Goal: Task Accomplishment & Management: Manage account settings

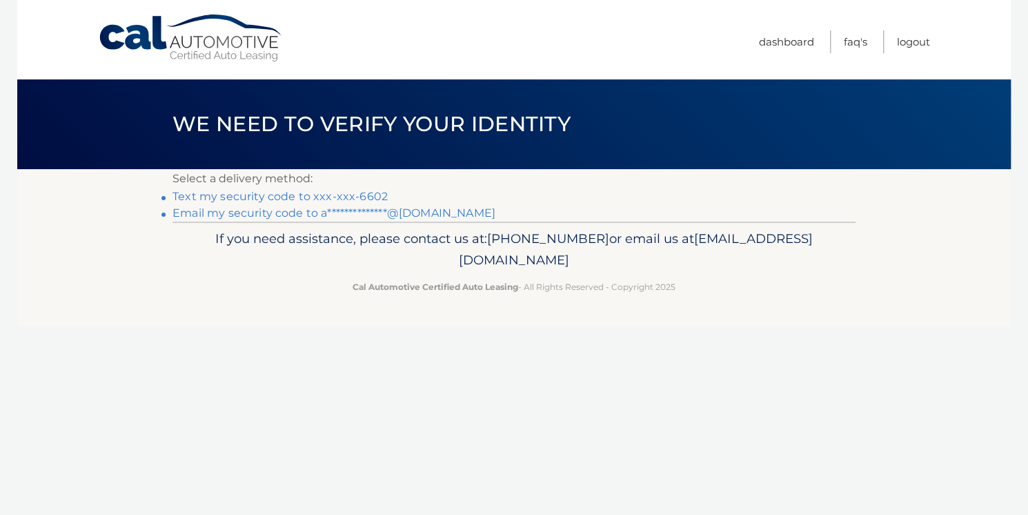
click at [280, 219] on link "**********" at bounding box center [333, 212] width 323 height 13
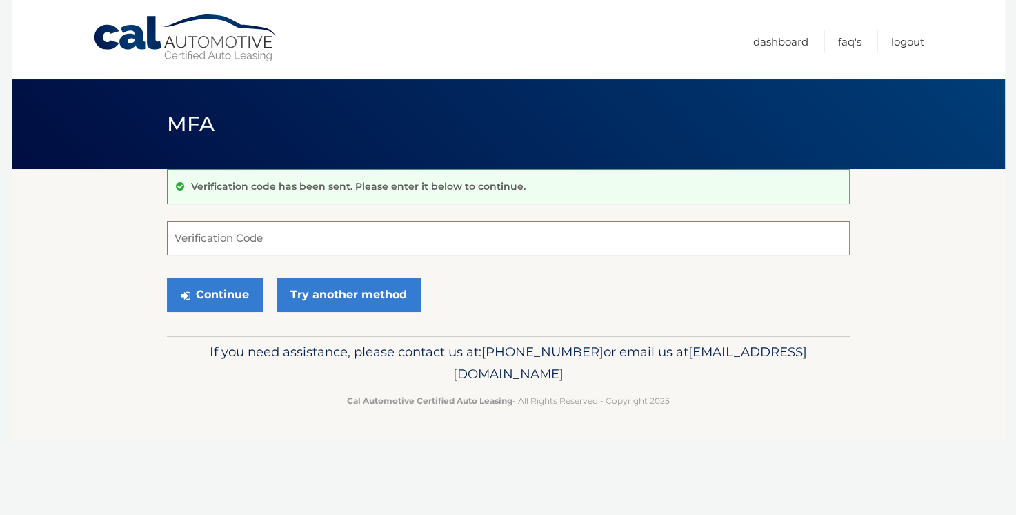
click at [236, 255] on input "Verification Code" at bounding box center [508, 238] width 683 height 34
click at [286, 255] on input "Verification Code" at bounding box center [508, 238] width 683 height 34
click at [294, 255] on input "Verification Code" at bounding box center [508, 238] width 683 height 34
click at [406, 255] on input "Verification Code" at bounding box center [508, 238] width 683 height 34
type input "964362"
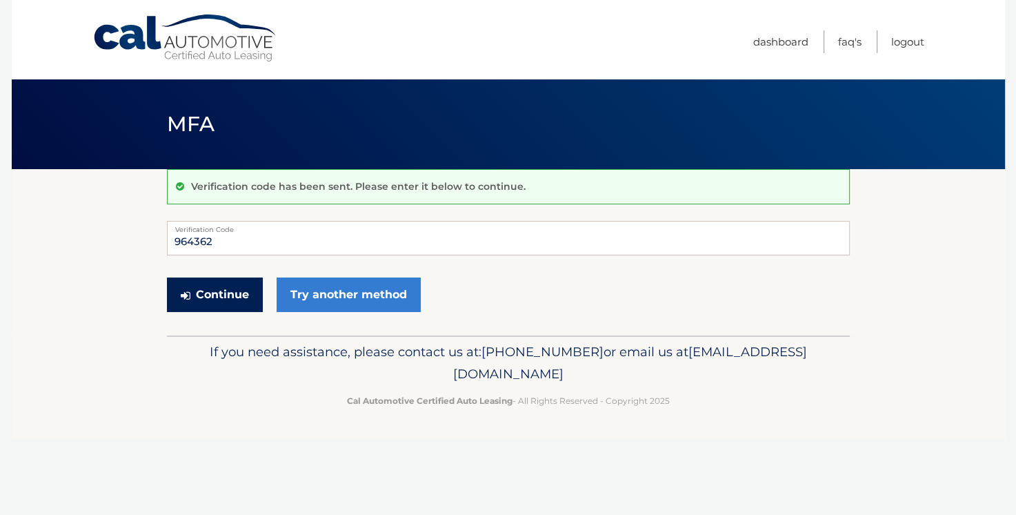
click at [260, 312] on button "Continue" at bounding box center [215, 294] width 96 height 34
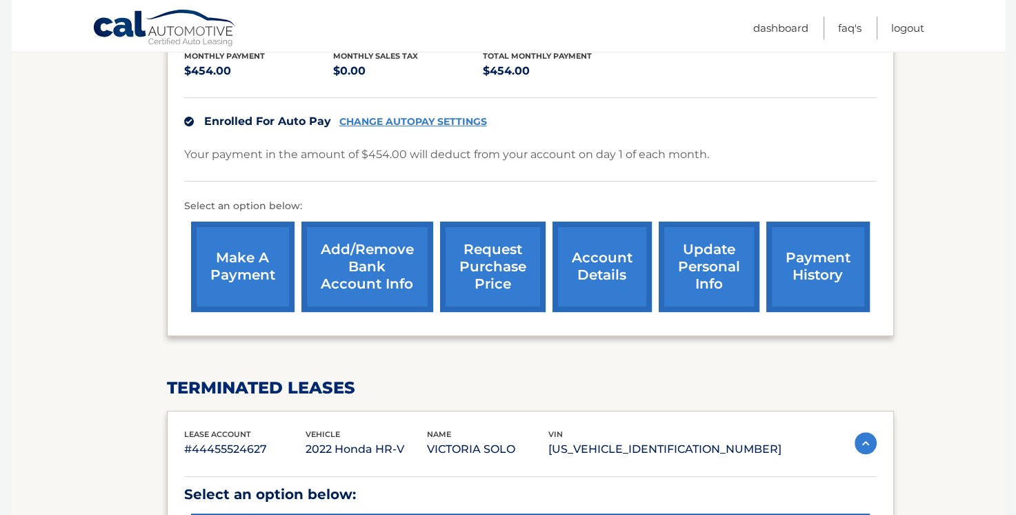
scroll to position [308, 0]
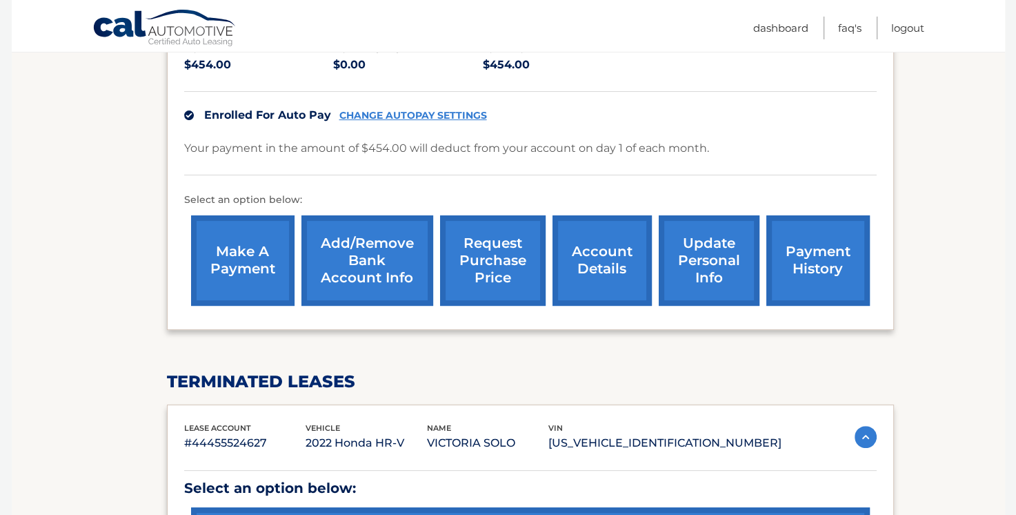
click at [806, 306] on link "payment history" at bounding box center [818, 260] width 103 height 90
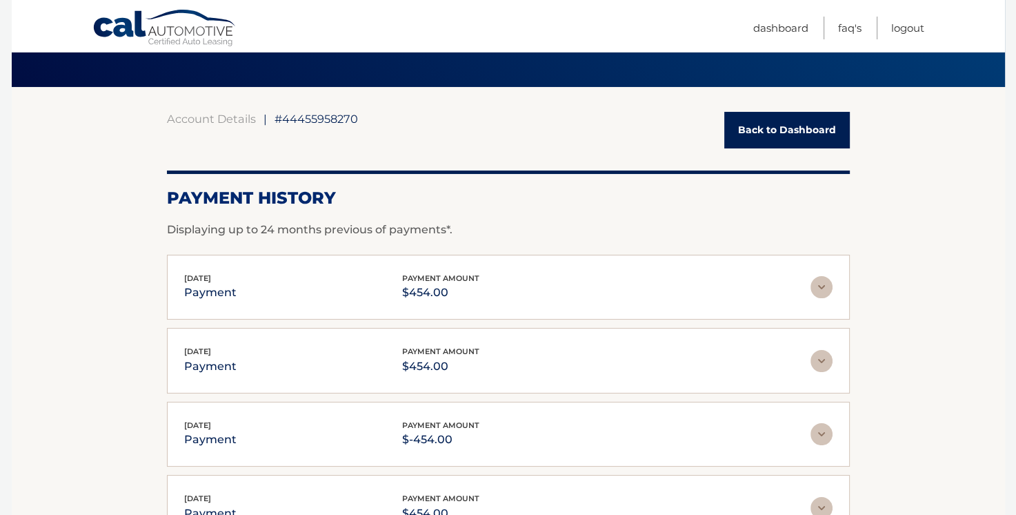
scroll to position [77, 0]
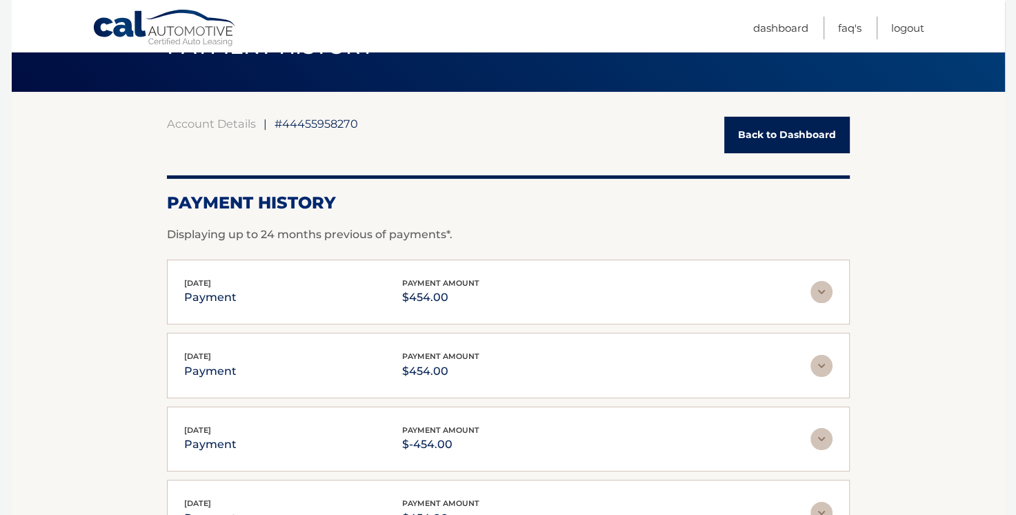
click at [822, 293] on img at bounding box center [822, 292] width 22 height 22
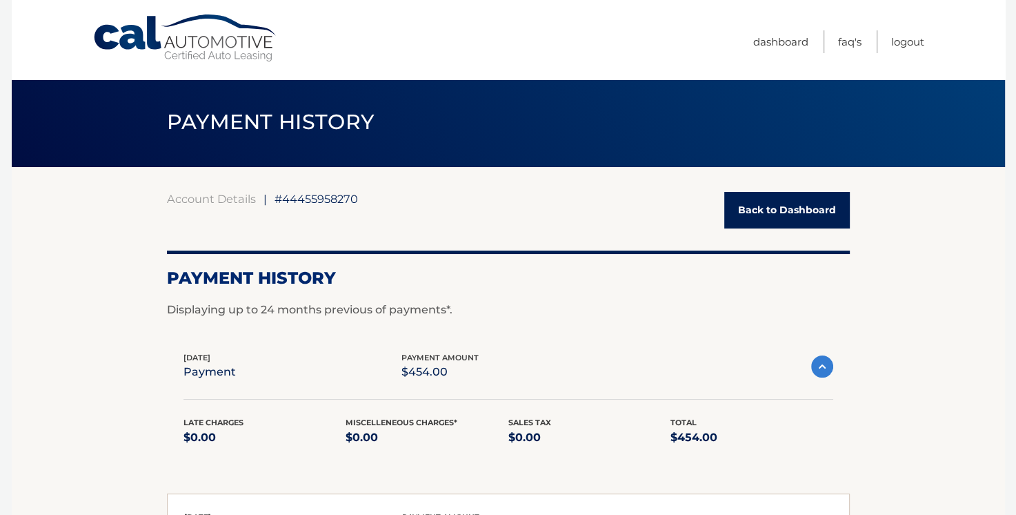
scroll to position [0, 0]
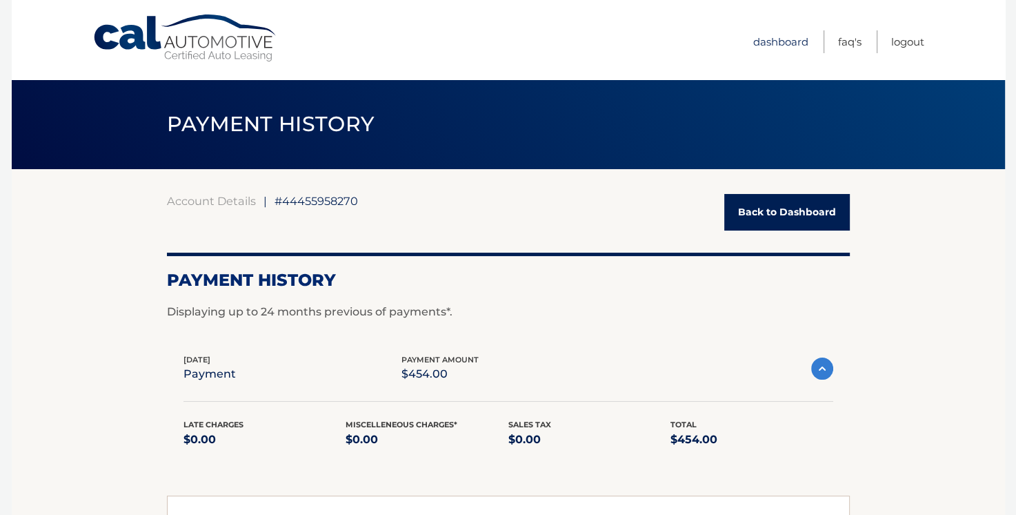
click at [753, 43] on link "Dashboard" at bounding box center [780, 41] width 55 height 23
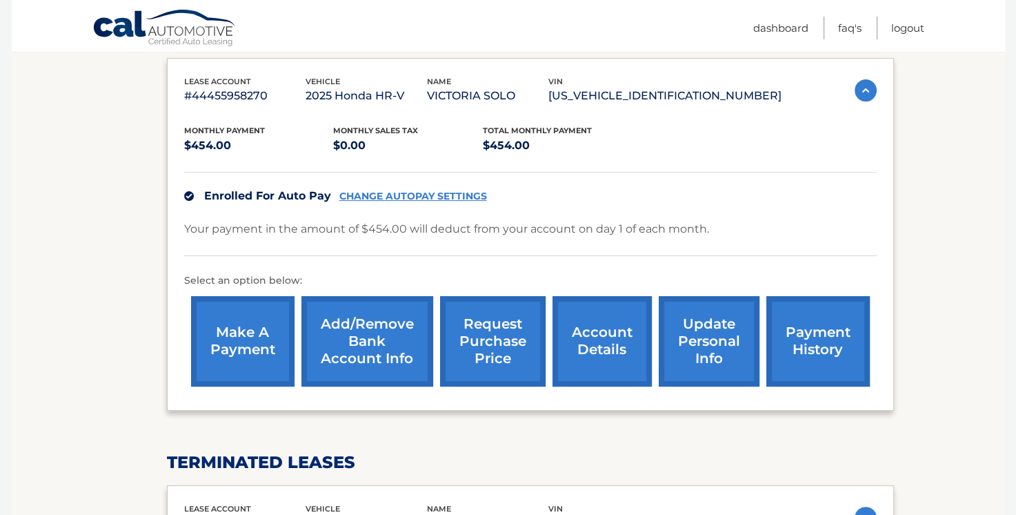
scroll to position [231, 0]
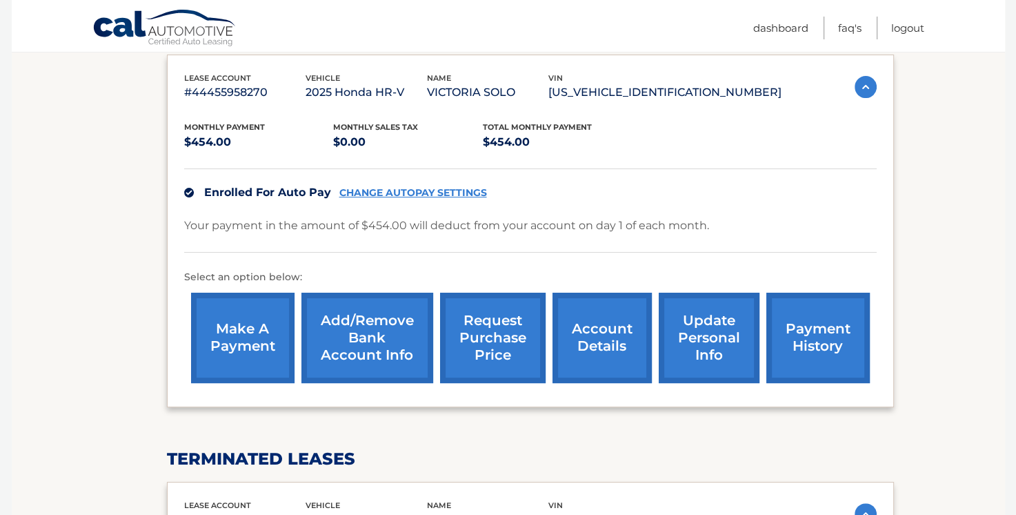
click at [595, 383] on link "account details" at bounding box center [602, 338] width 99 height 90
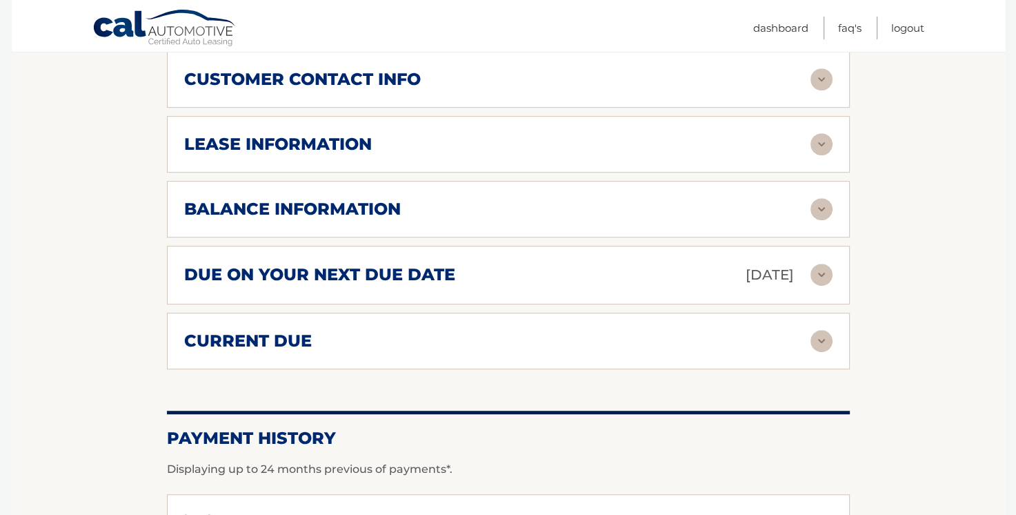
scroll to position [694, 0]
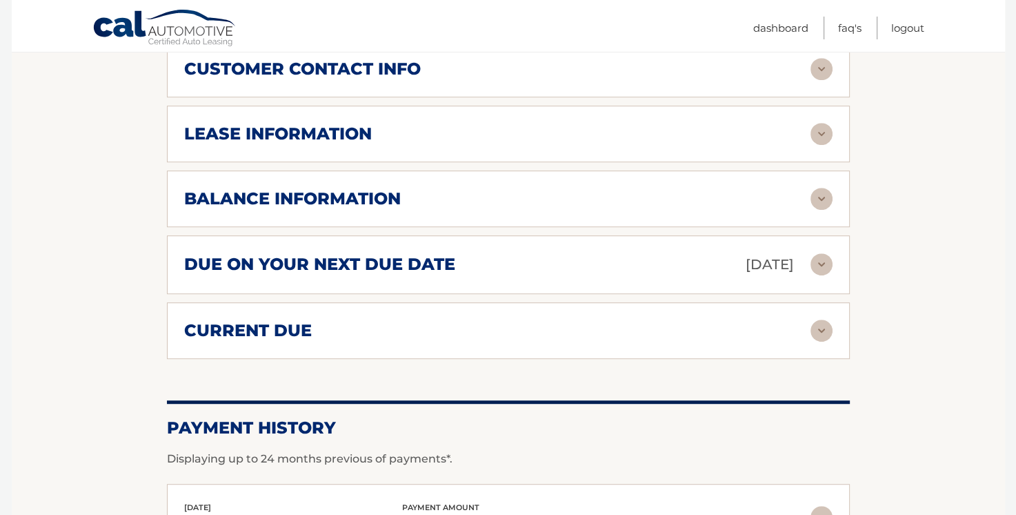
click at [828, 210] on img at bounding box center [822, 199] width 22 height 22
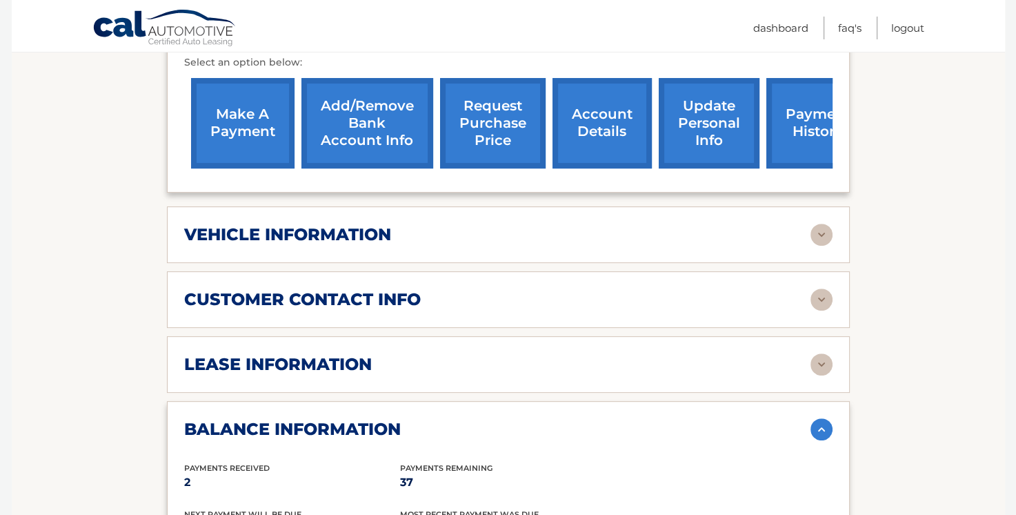
scroll to position [463, 0]
click at [591, 169] on link "account details" at bounding box center [602, 124] width 99 height 90
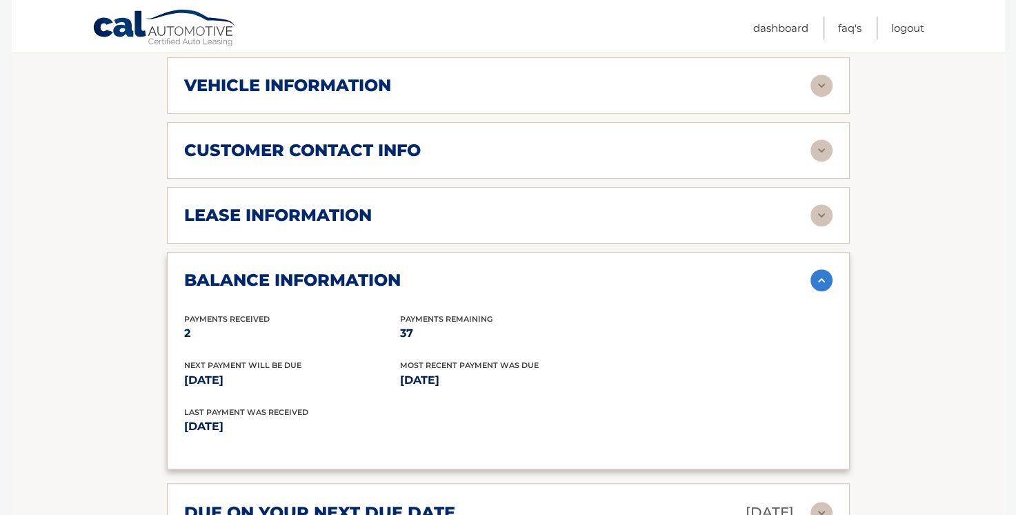
scroll to position [617, 0]
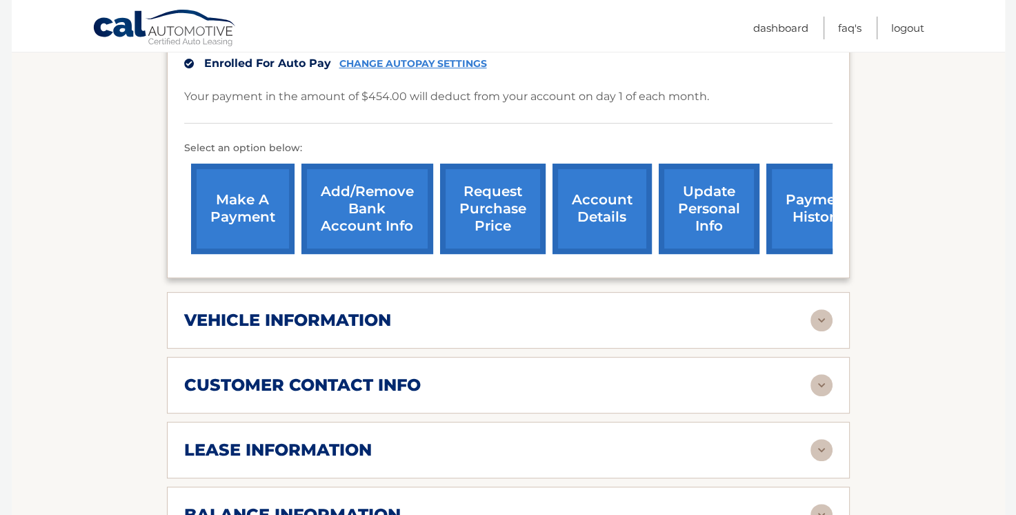
scroll to position [386, 0]
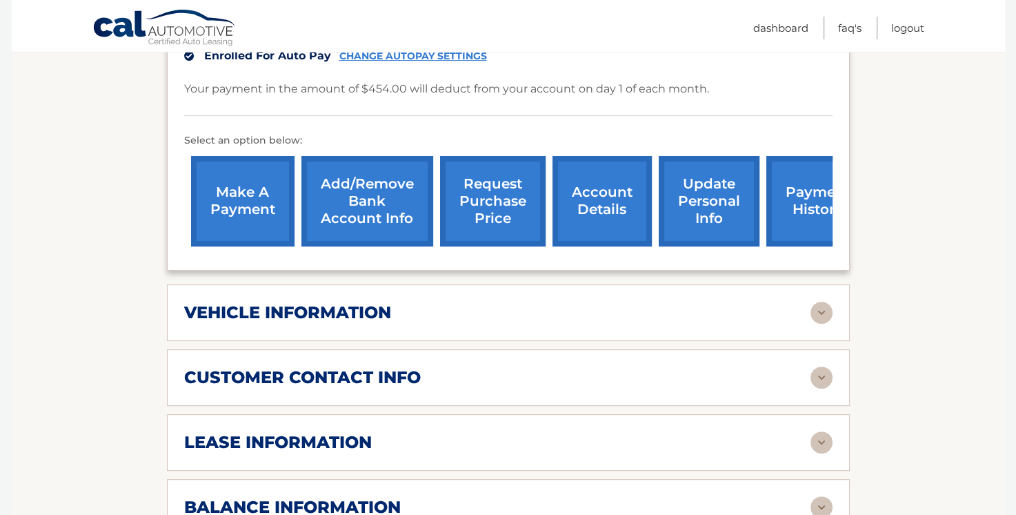
click at [502, 246] on link "request purchase price" at bounding box center [493, 201] width 106 height 90
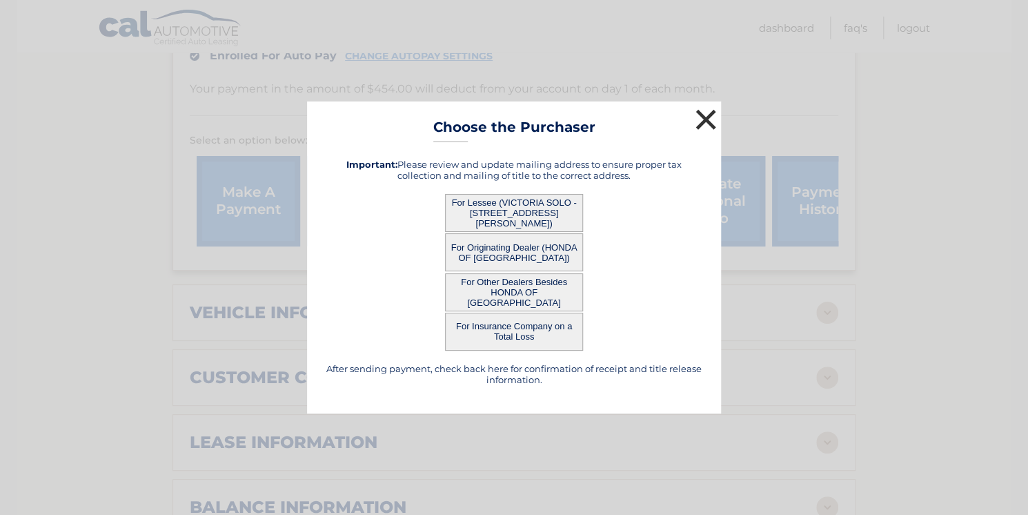
click at [704, 106] on button "×" at bounding box center [706, 120] width 28 height 28
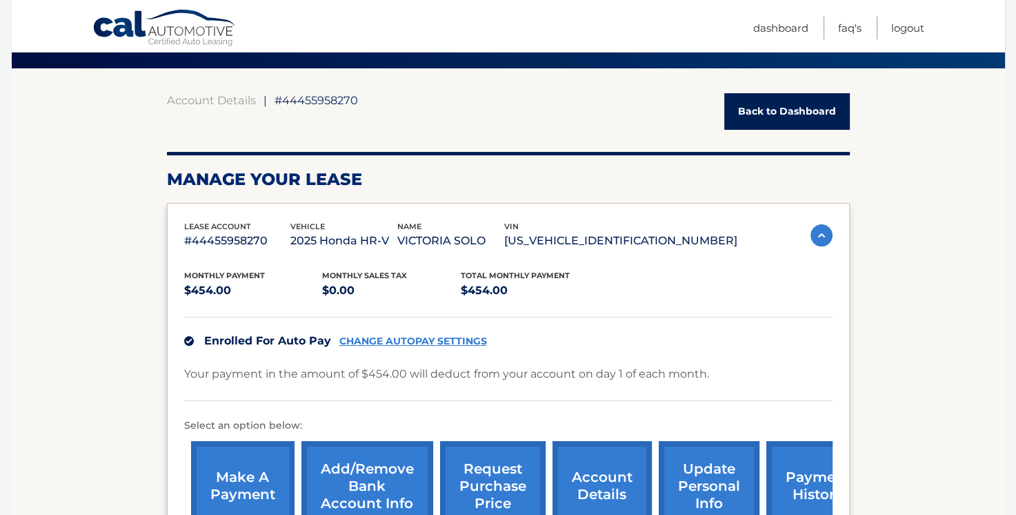
scroll to position [99, 0]
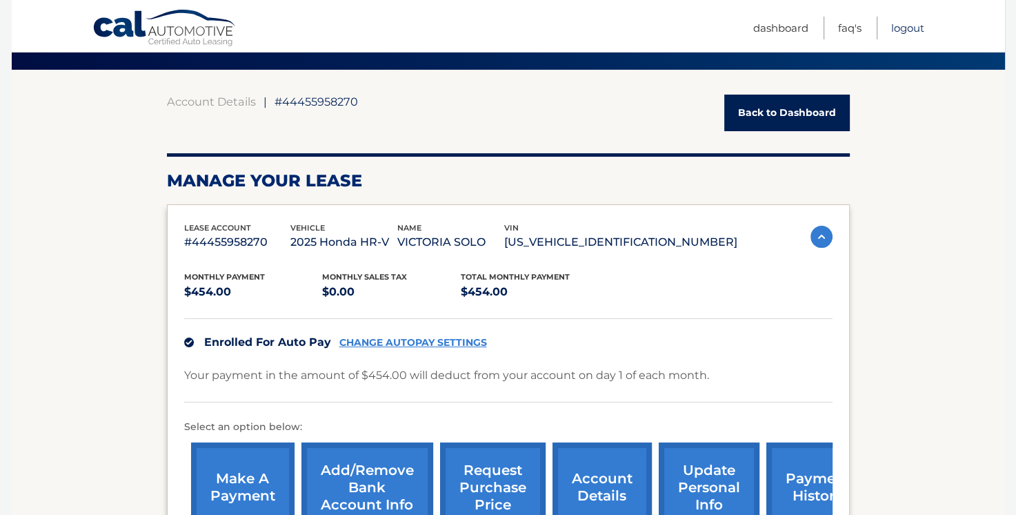
click at [902, 32] on link "Logout" at bounding box center [907, 28] width 33 height 23
